Goal: Information Seeking & Learning: Stay updated

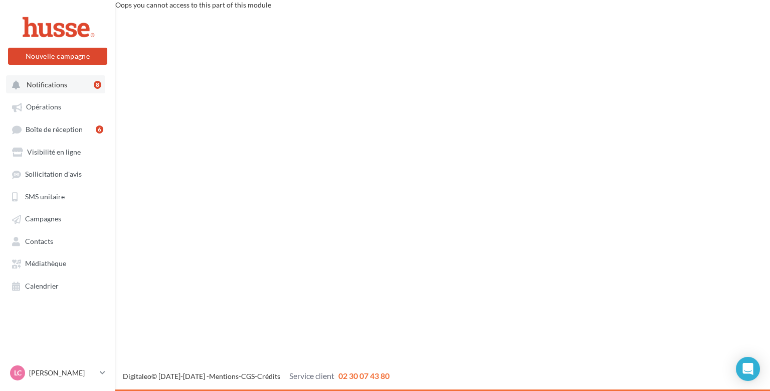
click at [52, 86] on span "Notifications" at bounding box center [47, 84] width 41 height 9
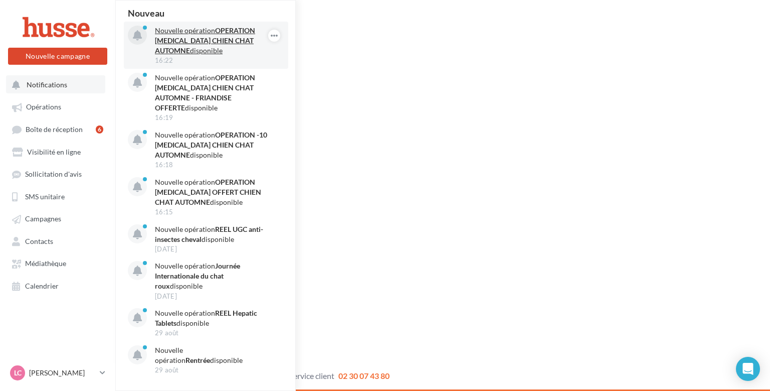
click at [187, 45] on strong "OPERATION VERMIFUGE CHIEN CHAT AUTOMNE" at bounding box center [205, 40] width 100 height 29
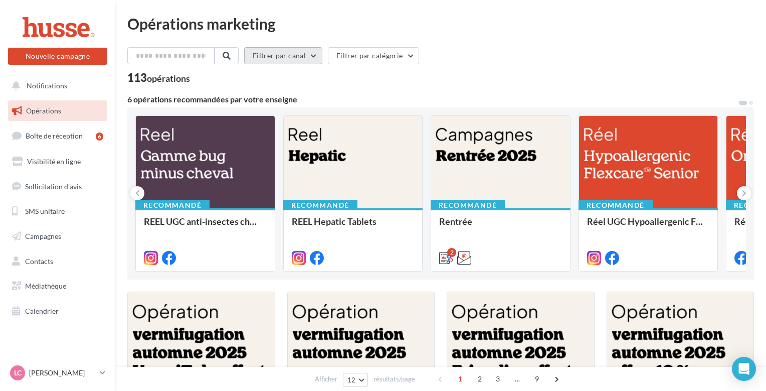
click at [322, 57] on button "Filtrer par canal" at bounding box center [283, 55] width 78 height 17
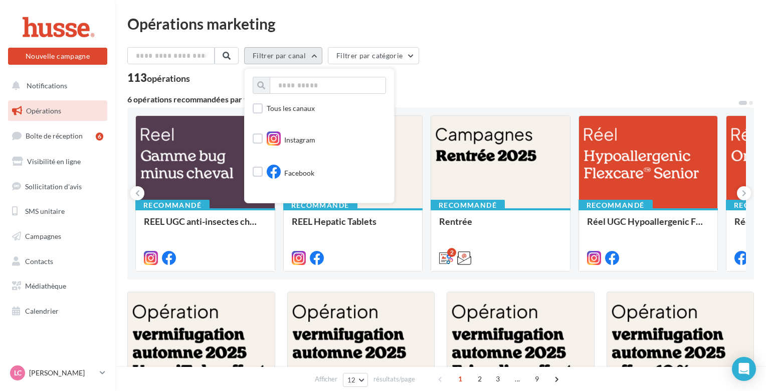
click at [322, 57] on button "Filtrer par canal" at bounding box center [283, 55] width 78 height 17
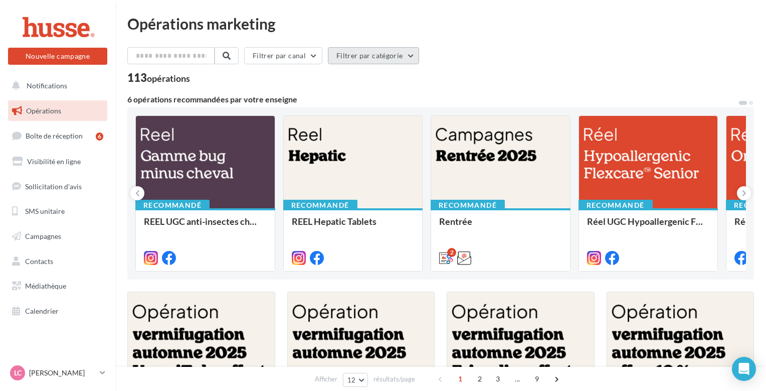
click at [376, 58] on button "Filtrer par catégorie" at bounding box center [373, 55] width 91 height 17
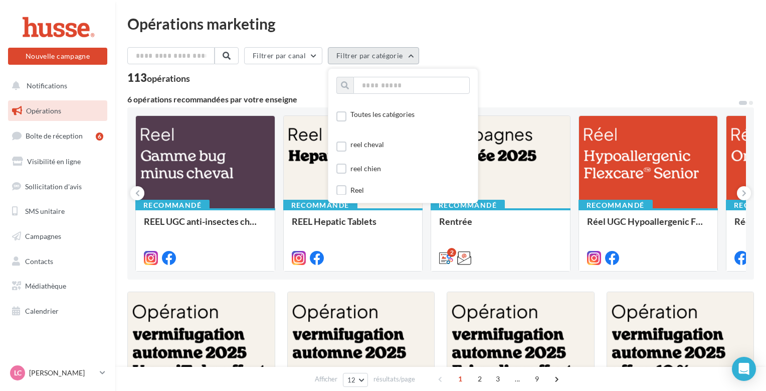
click at [376, 58] on button "Filtrer par catégorie" at bounding box center [373, 55] width 91 height 17
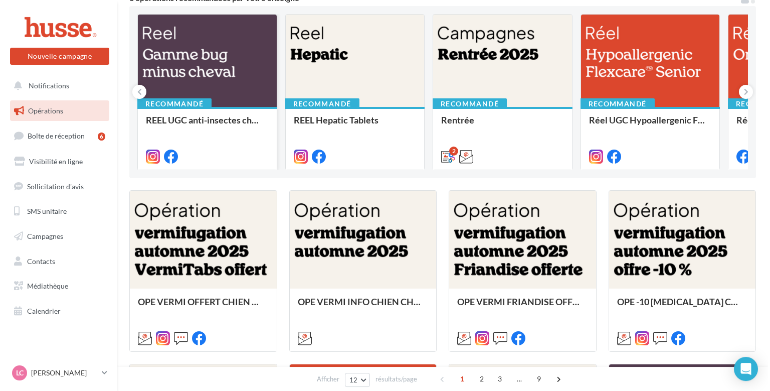
scroll to position [106, 0]
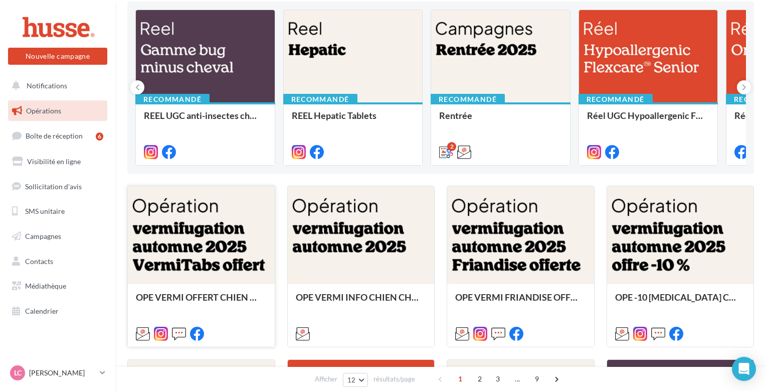
click at [197, 238] on div at bounding box center [201, 235] width 147 height 99
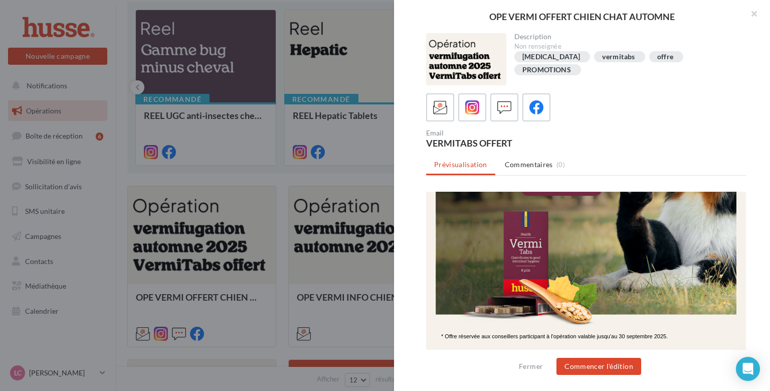
scroll to position [212, 0]
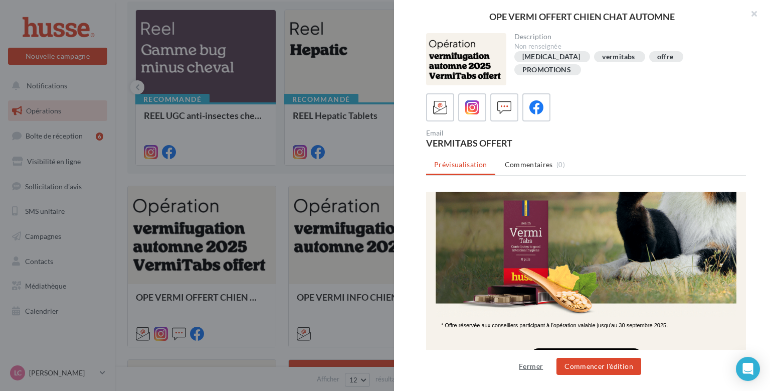
click at [534, 365] on button "Fermer" at bounding box center [531, 366] width 32 height 12
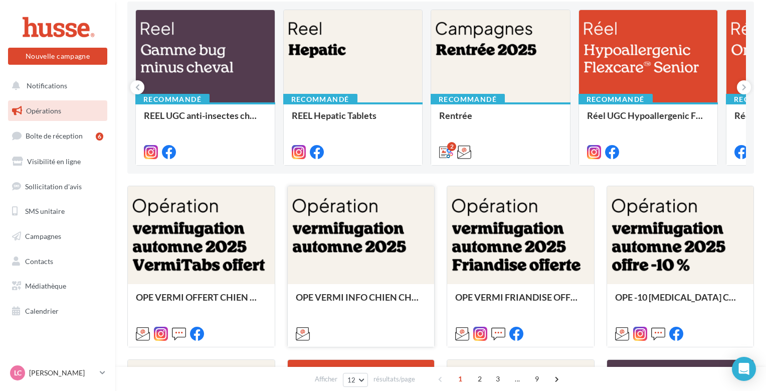
click at [353, 244] on div at bounding box center [361, 235] width 147 height 99
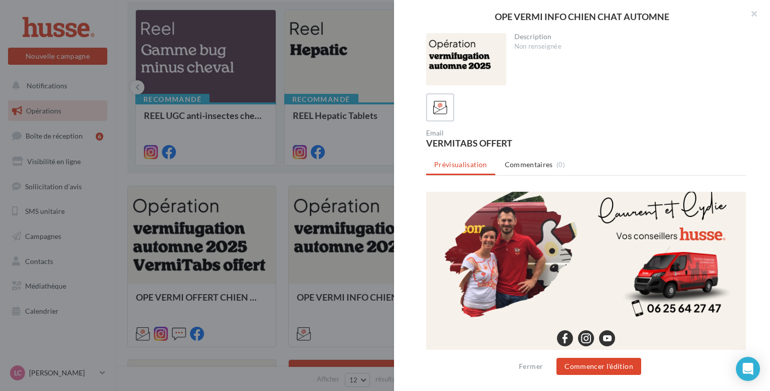
scroll to position [985, 0]
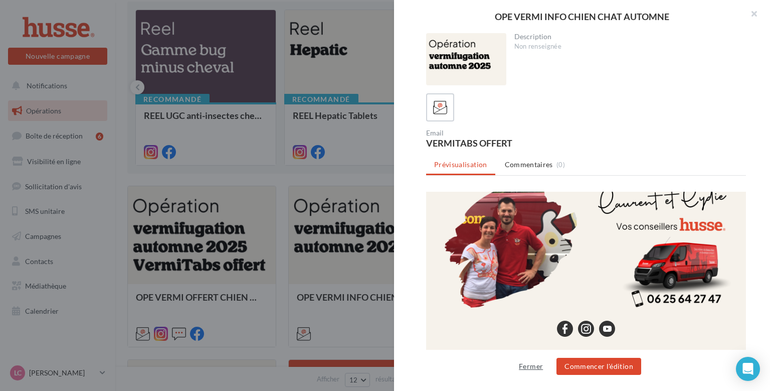
click at [537, 366] on button "Fermer" at bounding box center [531, 366] width 32 height 12
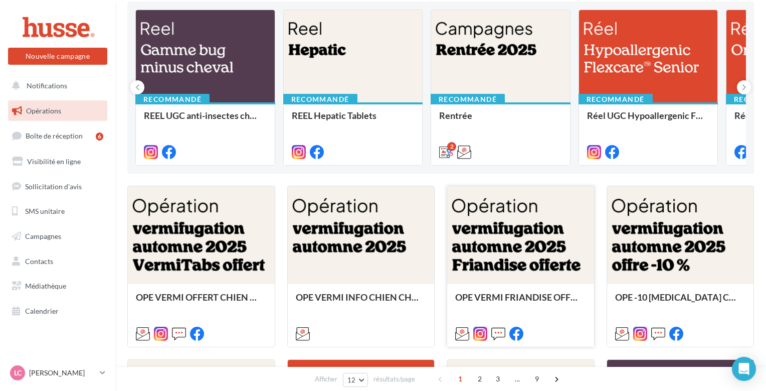
click at [527, 248] on div at bounding box center [520, 235] width 147 height 99
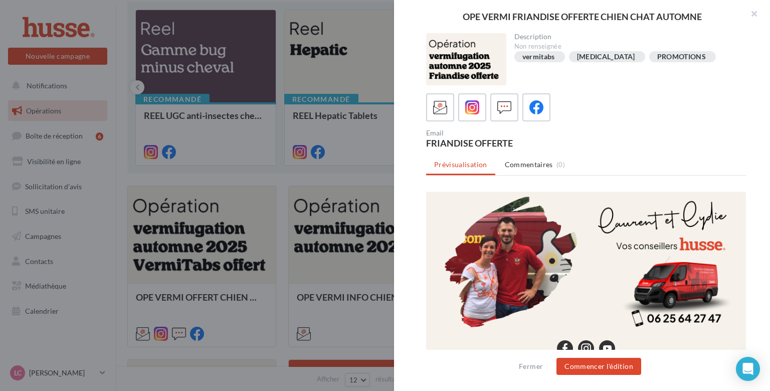
scroll to position [1053, 0]
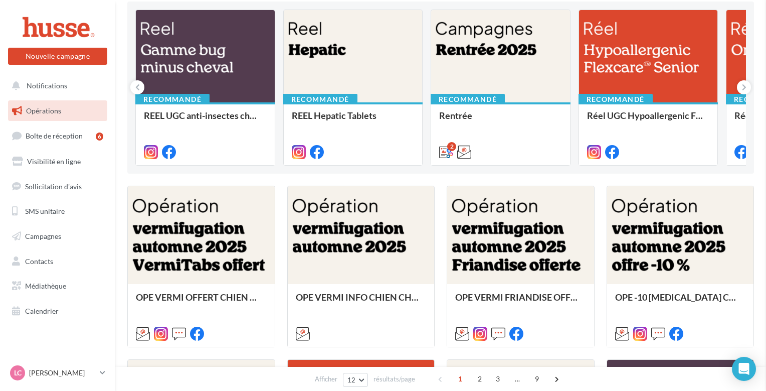
click at [658, 237] on div at bounding box center [680, 235] width 147 height 99
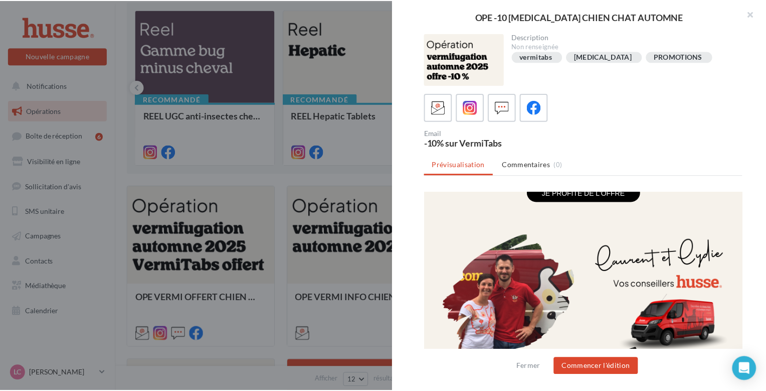
scroll to position [1009, 0]
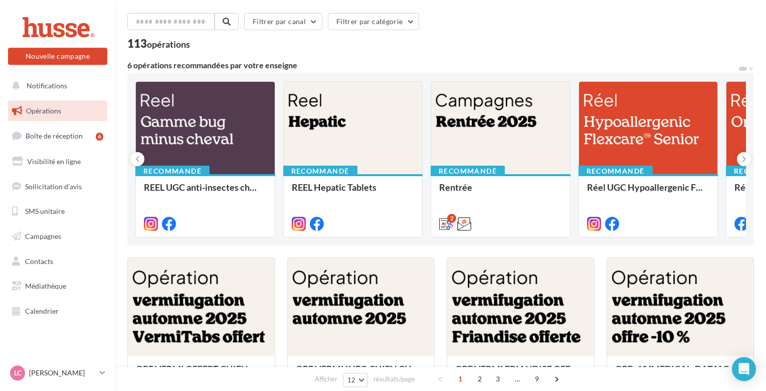
scroll to position [0, 0]
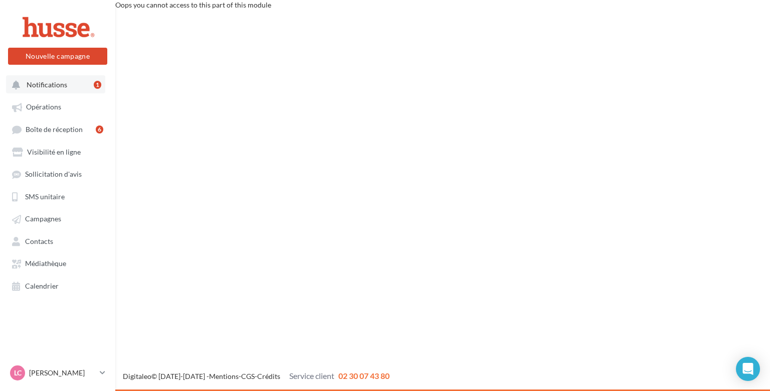
click at [54, 87] on span "Notifications" at bounding box center [47, 84] width 41 height 9
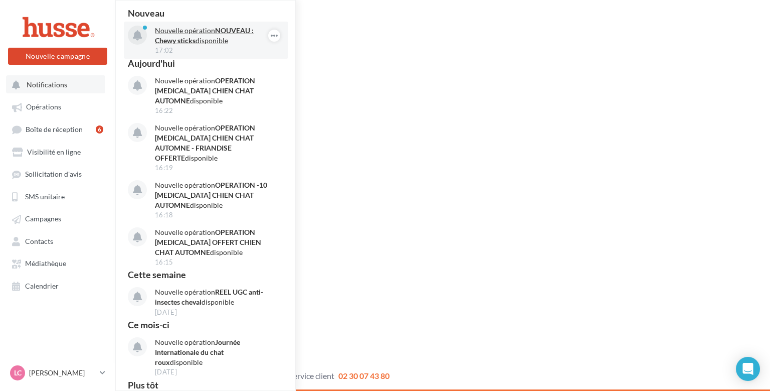
click at [203, 39] on p "Nouvelle opération NOUVEAU : Chewy sticks disponible" at bounding box center [213, 36] width 116 height 20
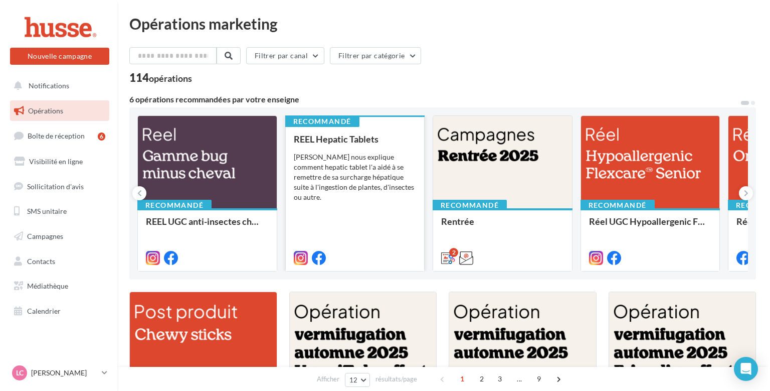
scroll to position [212, 0]
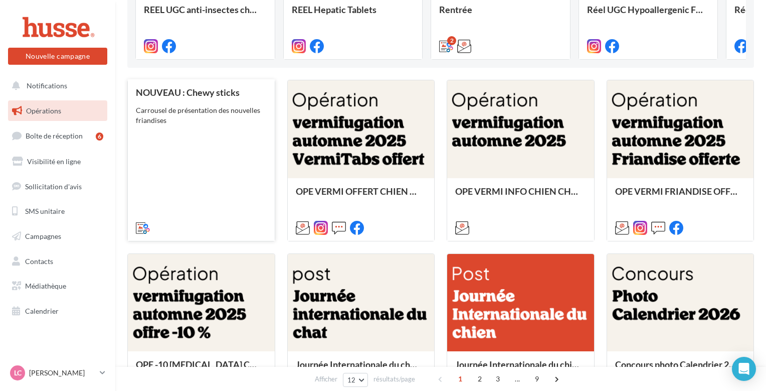
click at [198, 147] on div "NOUVEAU : Chewy sticks Carrousel de présentation des nouvelles friandises" at bounding box center [201, 159] width 131 height 144
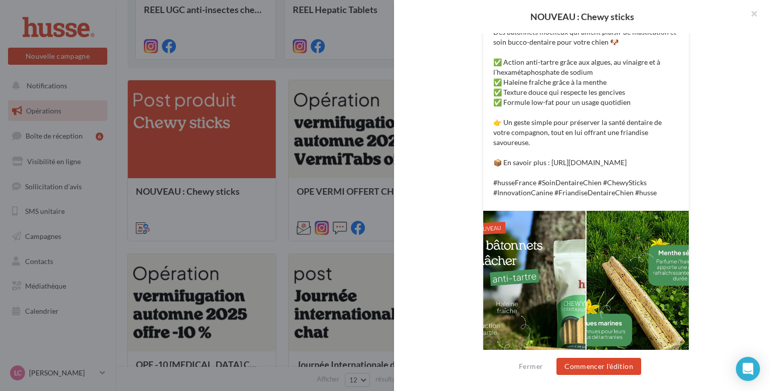
scroll to position [322, 0]
